Goal: Task Accomplishment & Management: Manage account settings

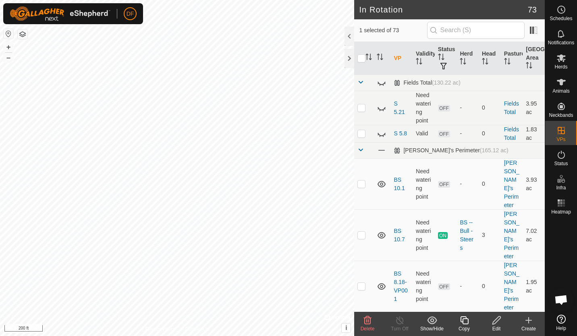
click at [496, 322] on icon at bounding box center [497, 321] width 10 height 10
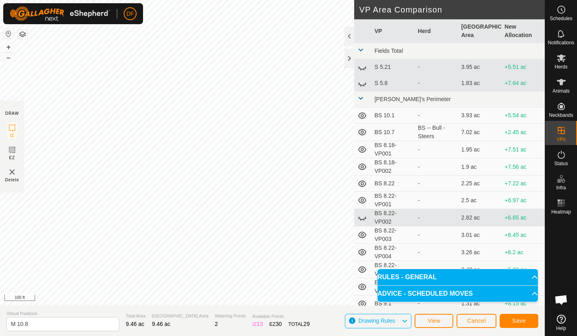
click at [119, 21] on div "DF Schedules Notifications Herds Animals Neckbands VPs Status Infra Heatmap Hel…" at bounding box center [288, 168] width 577 height 336
click at [512, 320] on button "Save" at bounding box center [519, 321] width 39 height 14
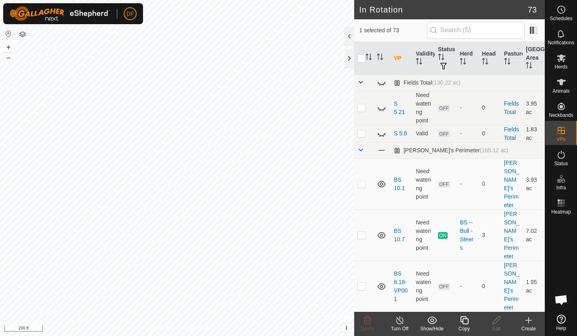
checkbox input "false"
checkbox input "true"
click at [494, 320] on icon at bounding box center [497, 321] width 10 height 10
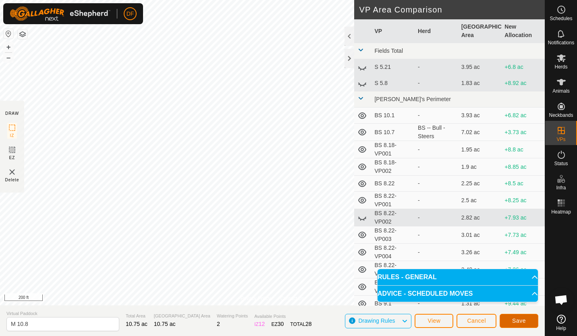
click at [514, 320] on span "Save" at bounding box center [519, 321] width 14 height 6
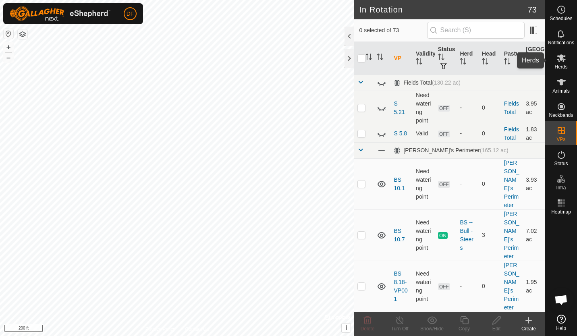
click at [561, 58] on icon at bounding box center [561, 58] width 9 height 8
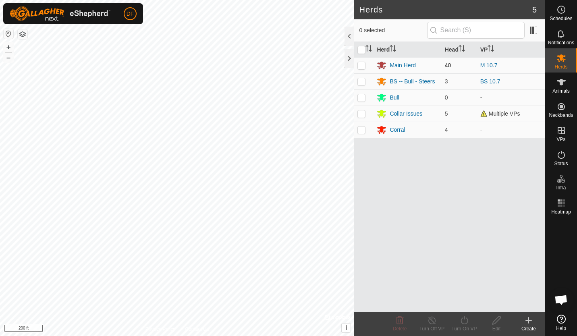
click at [362, 65] on p-checkbox at bounding box center [362, 65] width 8 height 6
checkbox input "true"
click at [464, 323] on icon at bounding box center [465, 321] width 10 height 10
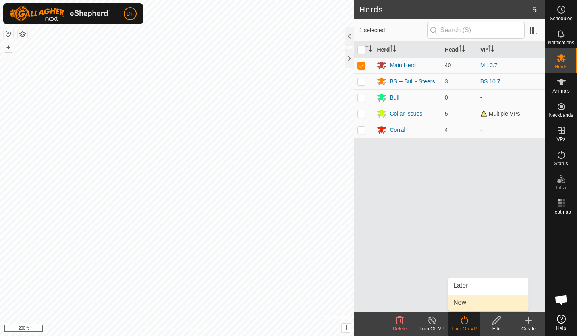
click at [462, 306] on link "Now" at bounding box center [489, 303] width 80 height 16
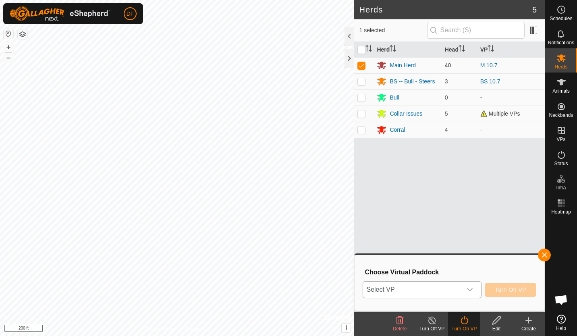
click at [471, 291] on icon "dropdown trigger" at bounding box center [470, 289] width 6 height 3
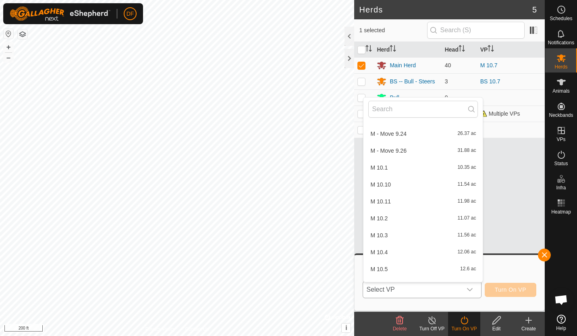
scroll to position [733, 0]
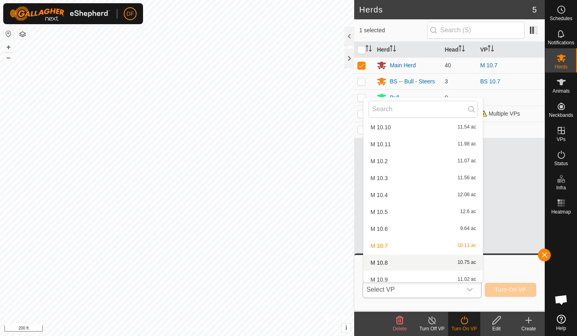
click at [390, 261] on li "M 10.8 10.75 ac" at bounding box center [423, 263] width 119 height 16
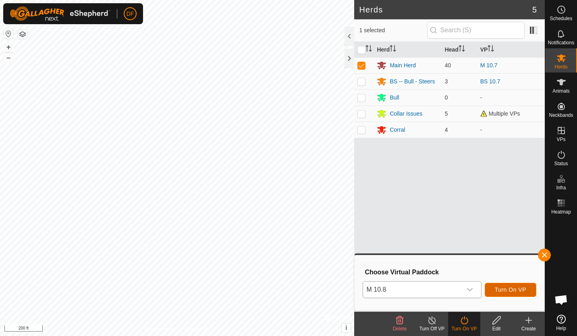
click at [507, 291] on span "Turn On VP" at bounding box center [510, 290] width 31 height 6
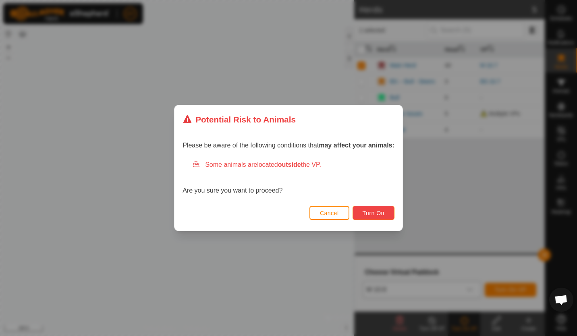
click at [369, 217] on button "Turn On" at bounding box center [374, 213] width 42 height 14
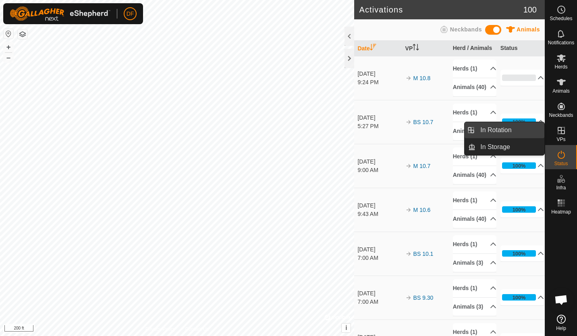
click at [498, 129] on link "In Rotation" at bounding box center [510, 130] width 69 height 16
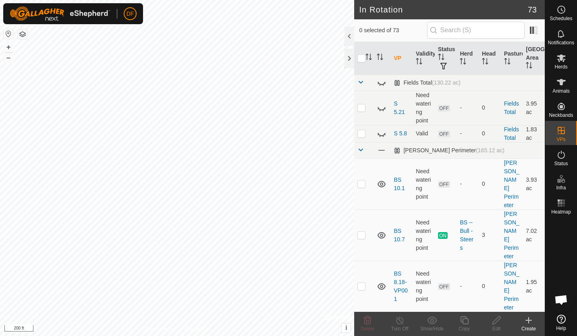
click at [531, 320] on icon at bounding box center [529, 321] width 10 height 10
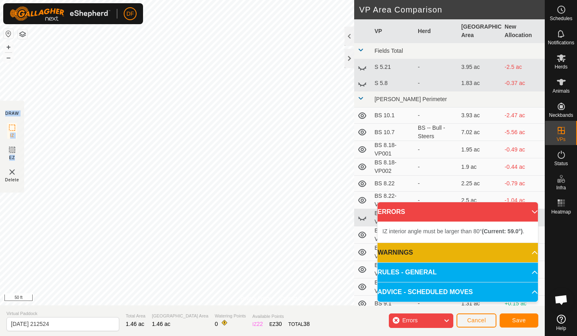
click at [40, 156] on div "Privacy Policy Contact Us + – ⇧ i © Mapbox , © OpenStreetMap , Improve this map…" at bounding box center [272, 168] width 545 height 336
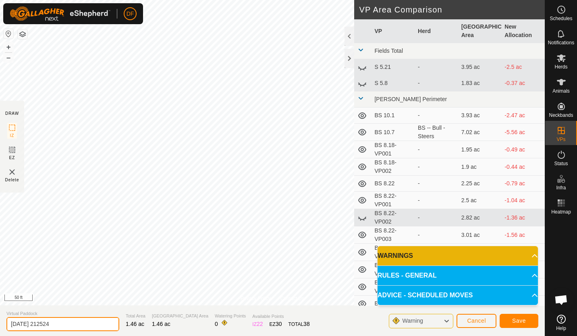
drag, startPoint x: 64, startPoint y: 325, endPoint x: 0, endPoint y: 332, distance: 64.5
click at [0, 332] on html "DF Schedules Notifications Herds Animals Neckbands VPs Status Infra Heatmap Hel…" at bounding box center [288, 168] width 577 height 336
type input "BS 10.8"
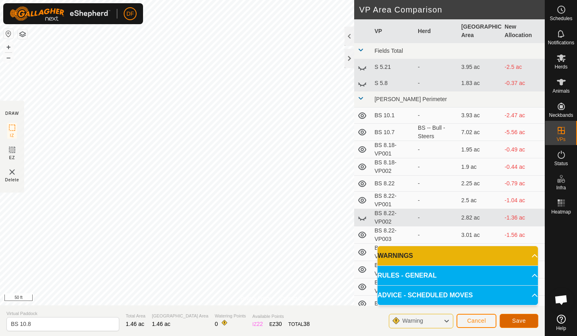
click at [518, 321] on span "Save" at bounding box center [519, 321] width 14 height 6
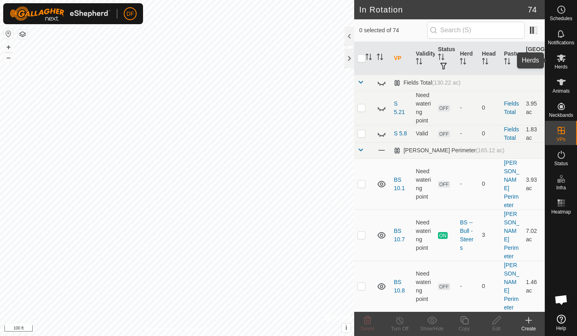
click at [562, 60] on icon at bounding box center [561, 58] width 9 height 8
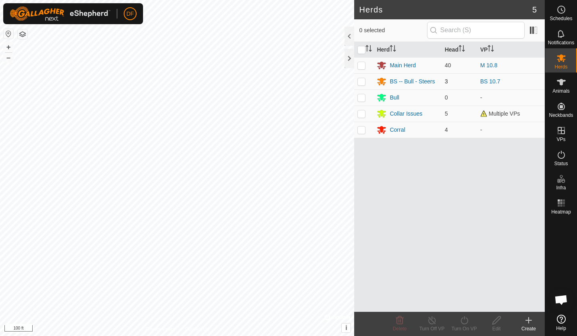
click at [362, 81] on p-checkbox at bounding box center [362, 81] width 8 height 6
checkbox input "true"
click at [463, 324] on icon at bounding box center [464, 321] width 7 height 8
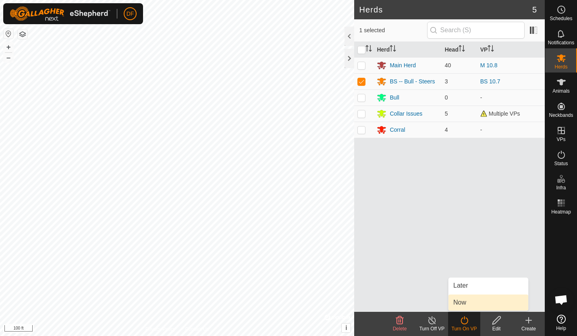
click at [464, 305] on link "Now" at bounding box center [489, 303] width 80 height 16
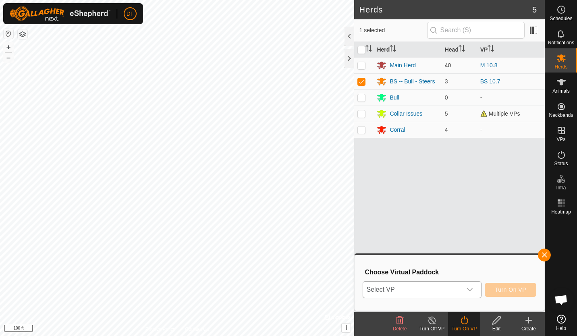
click at [473, 290] on icon "dropdown trigger" at bounding box center [470, 289] width 6 height 3
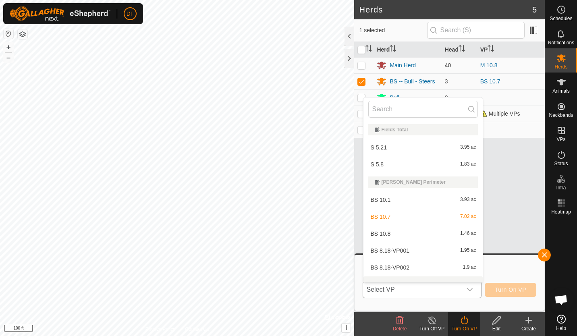
scroll to position [10, 0]
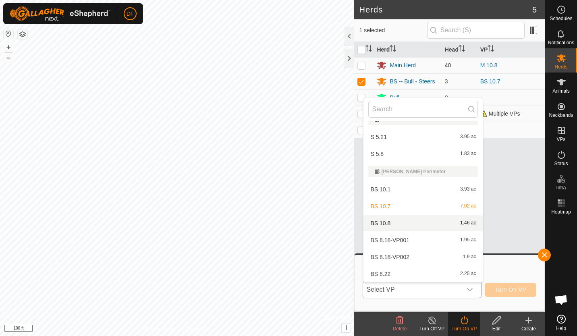
click at [393, 223] on li "BS 10.8 1.46 ac" at bounding box center [423, 223] width 119 height 16
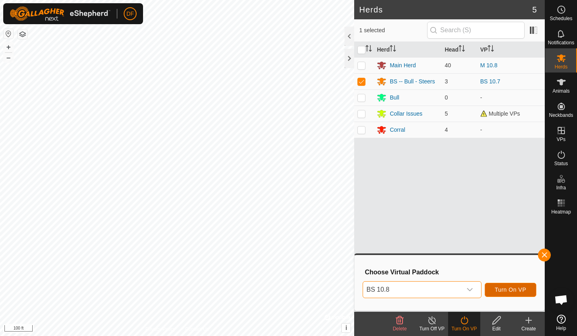
click at [510, 291] on span "Turn On VP" at bounding box center [510, 290] width 31 height 6
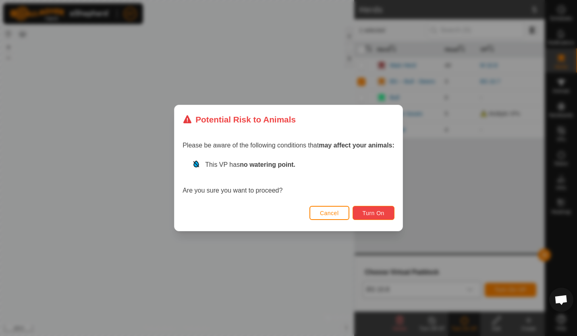
click at [373, 215] on span "Turn On" at bounding box center [374, 213] width 22 height 6
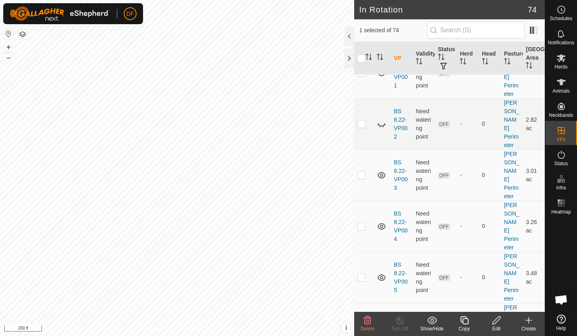
scroll to position [428, 0]
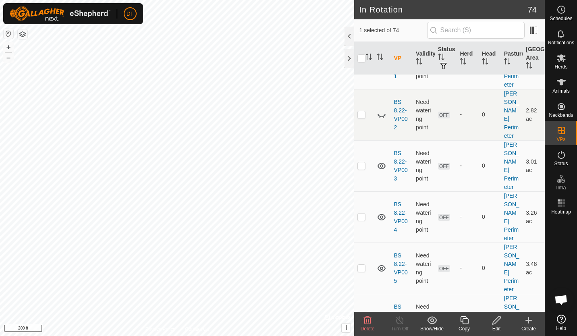
checkbox input "false"
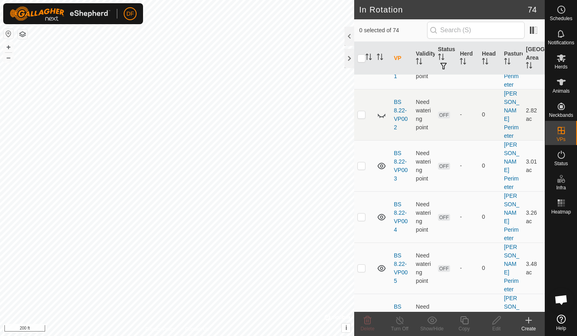
checkbox input "true"
click at [466, 319] on icon at bounding box center [464, 321] width 8 height 8
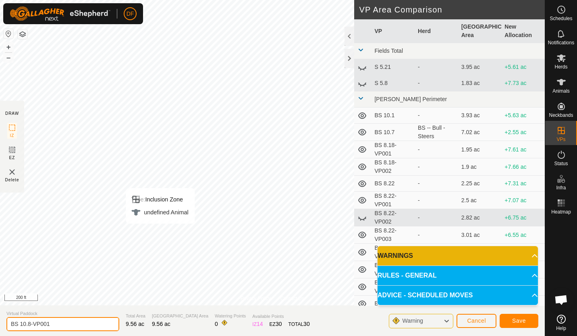
drag, startPoint x: 56, startPoint y: 324, endPoint x: 20, endPoint y: 327, distance: 36.4
click at [20, 327] on input "BS 10.8-VP001" at bounding box center [62, 324] width 113 height 14
type input "BS Move 10.8"
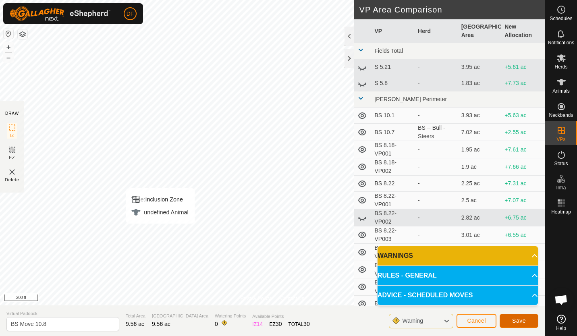
click at [523, 321] on span "Save" at bounding box center [519, 321] width 14 height 6
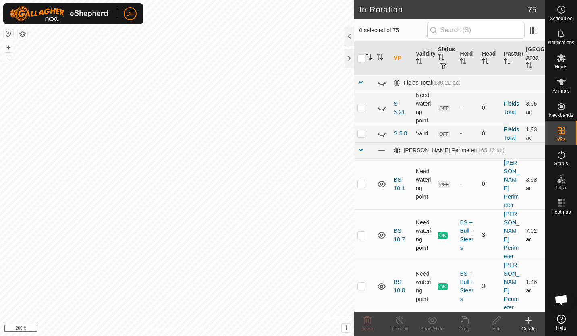
click at [274, 145] on div "DF Schedules Notifications Herds Animals Neckbands VPs Status Infra Heatmap Hel…" at bounding box center [288, 168] width 577 height 336
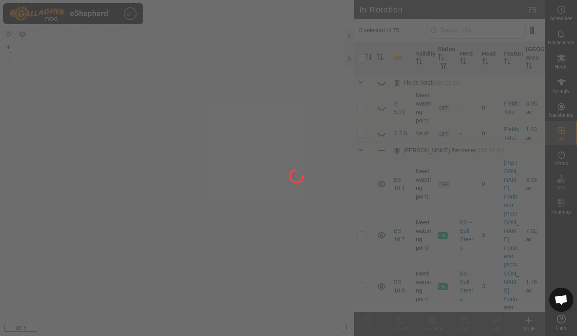
checkbox input "true"
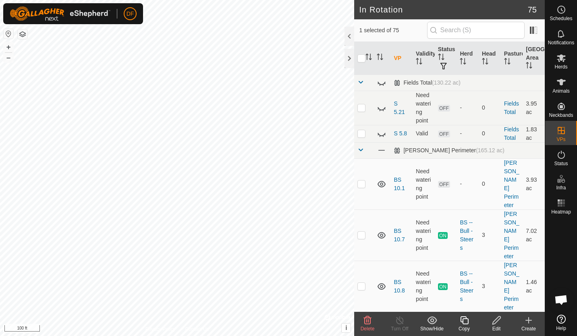
click at [496, 323] on icon at bounding box center [497, 321] width 8 height 8
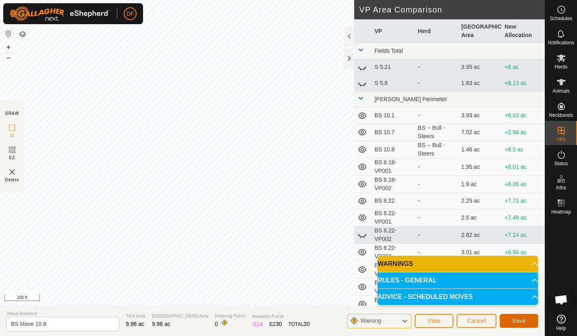
click at [515, 322] on span "Save" at bounding box center [519, 321] width 14 height 6
